Goal: Information Seeking & Learning: Understand process/instructions

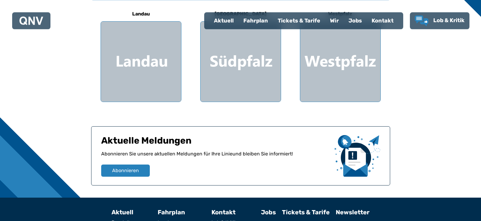
scroll to position [199, 0]
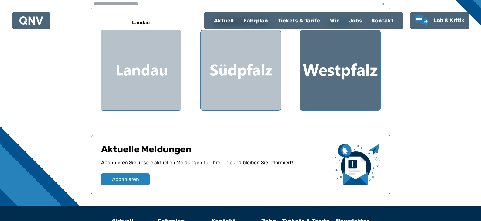
click at [338, 91] on div at bounding box center [340, 70] width 80 height 80
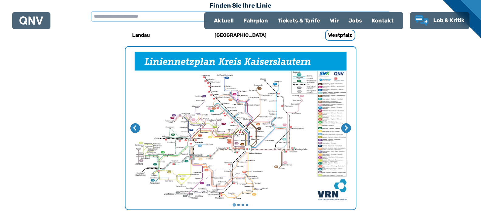
scroll to position [187, 0]
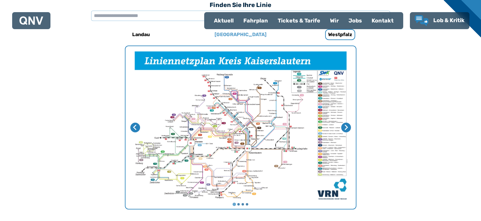
click at [247, 35] on h6 "[GEOGRAPHIC_DATA]" at bounding box center [240, 35] width 57 height 10
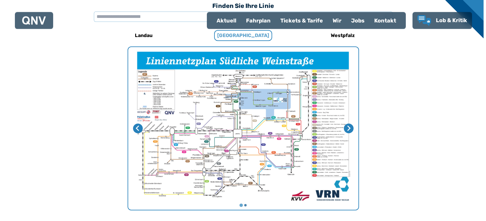
scroll to position [187, 0]
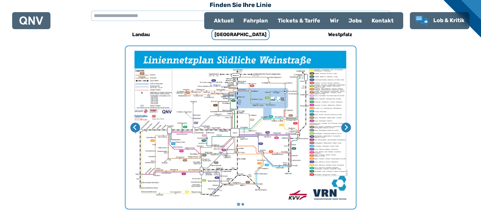
click at [243, 162] on img "1 von 2" at bounding box center [240, 127] width 230 height 163
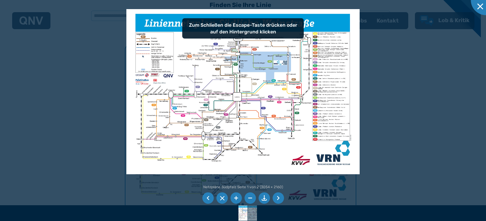
click at [276, 145] on img at bounding box center [243, 91] width 234 height 165
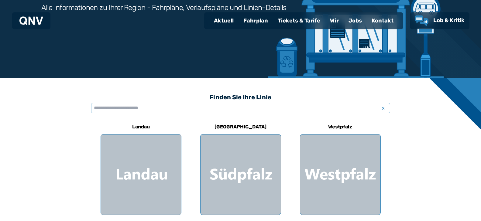
scroll to position [93, 0]
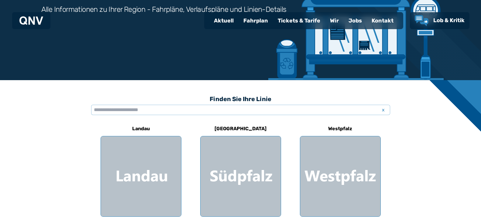
click at [259, 21] on div "Fahrplan" at bounding box center [255, 21] width 34 height 16
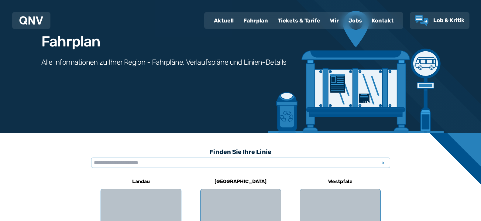
scroll to position [62, 0]
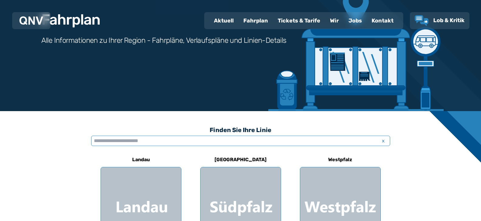
click at [220, 141] on input "text" at bounding box center [240, 141] width 299 height 10
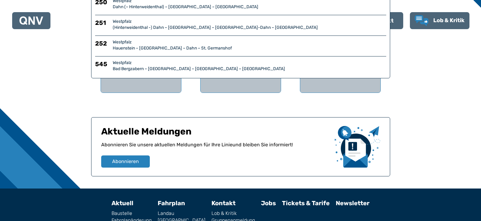
scroll to position [155, 0]
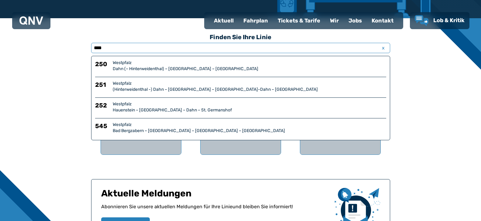
type input "****"
click at [187, 69] on div "Dahn (– Hinterweidenthal) – [GEOGRAPHIC_DATA] – [GEOGRAPHIC_DATA]" at bounding box center [249, 69] width 273 height 6
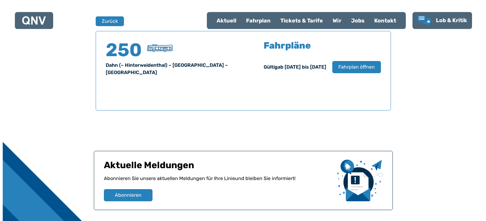
scroll to position [400, 0]
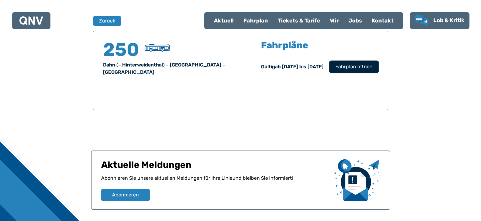
click at [341, 70] on span "Fahrplan öffnen" at bounding box center [353, 66] width 37 height 7
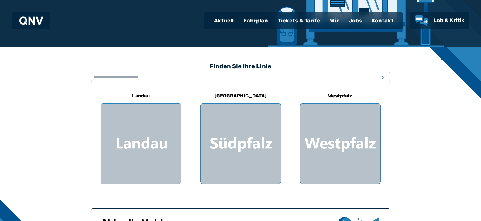
scroll to position [93, 0]
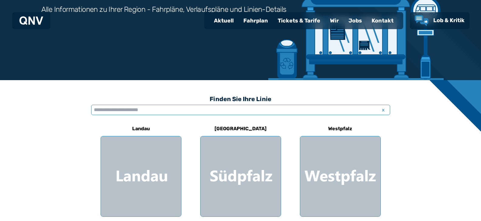
click at [165, 109] on input "text" at bounding box center [240, 110] width 299 height 10
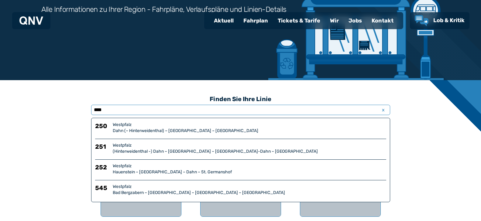
type input "****"
click at [190, 154] on div "(Hinterweidenthal -) Dahn – [GEOGRAPHIC_DATA] – [GEOGRAPHIC_DATA]-Dahn – [GEOGR…" at bounding box center [249, 152] width 273 height 6
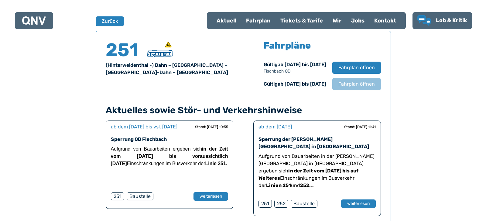
scroll to position [400, 0]
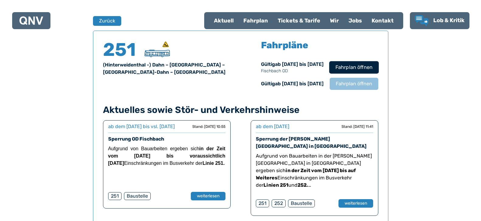
click at [347, 71] on span "Fahrplan öffnen" at bounding box center [353, 67] width 37 height 7
